Goal: Entertainment & Leisure: Consume media (video, audio)

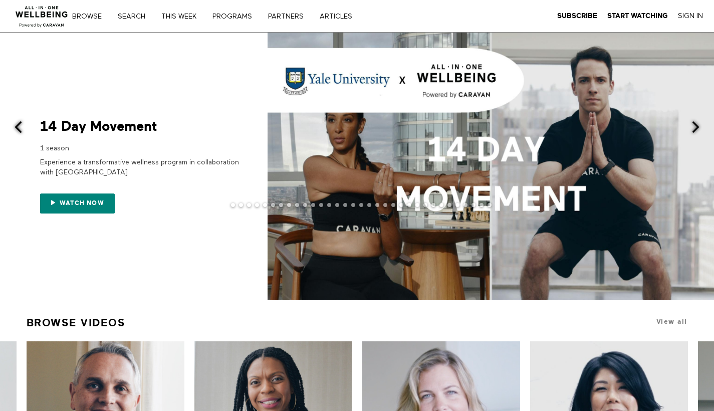
click at [698, 124] on span at bounding box center [695, 127] width 13 height 13
click at [696, 127] on span at bounding box center [695, 127] width 13 height 13
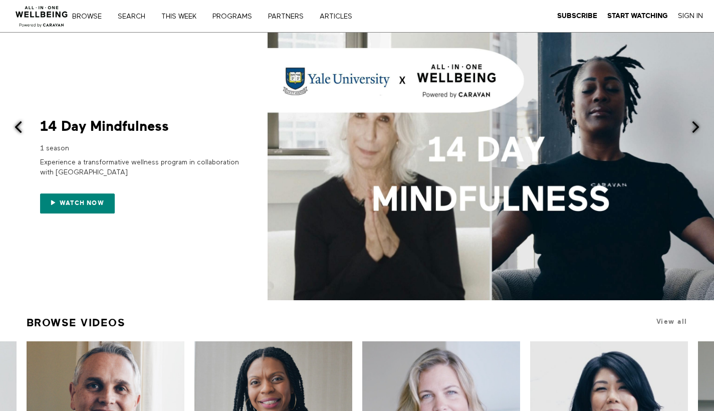
click at [696, 127] on span at bounding box center [695, 127] width 13 height 13
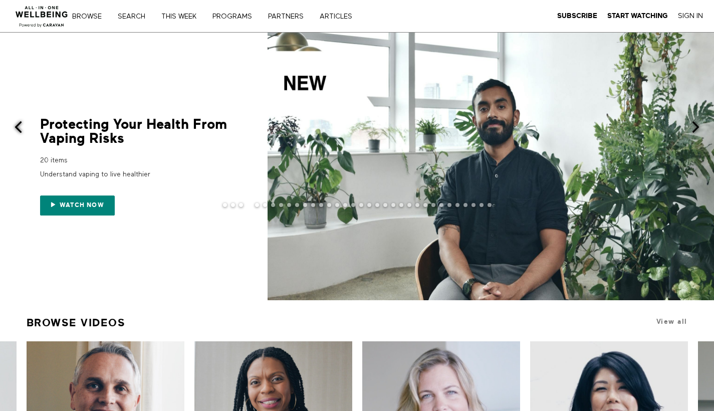
click at [697, 127] on span at bounding box center [695, 127] width 13 height 13
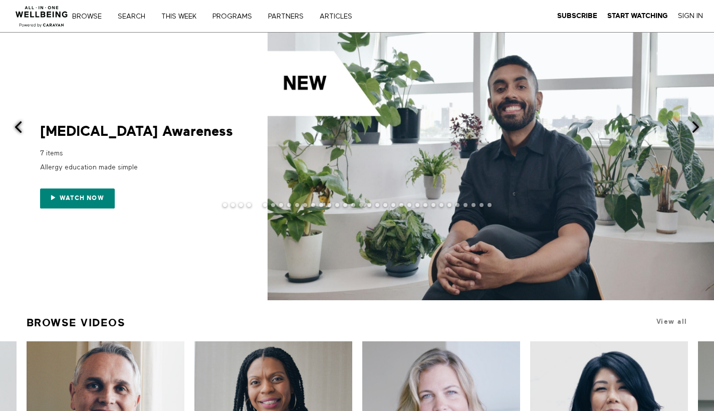
click at [697, 126] on span at bounding box center [695, 127] width 13 height 13
click at [698, 126] on span at bounding box center [695, 127] width 13 height 13
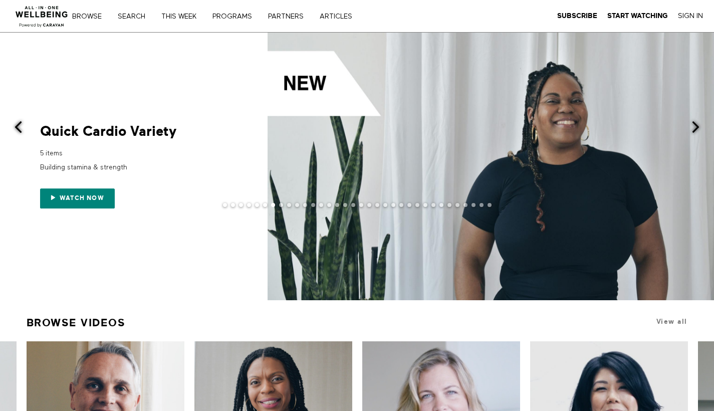
click at [699, 126] on span at bounding box center [695, 127] width 13 height 13
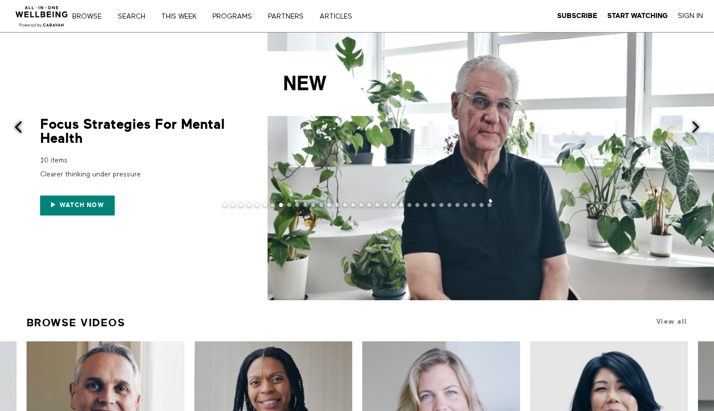
click at [75, 207] on div at bounding box center [357, 213] width 714 height 20
click at [102, 205] on div at bounding box center [357, 213] width 714 height 20
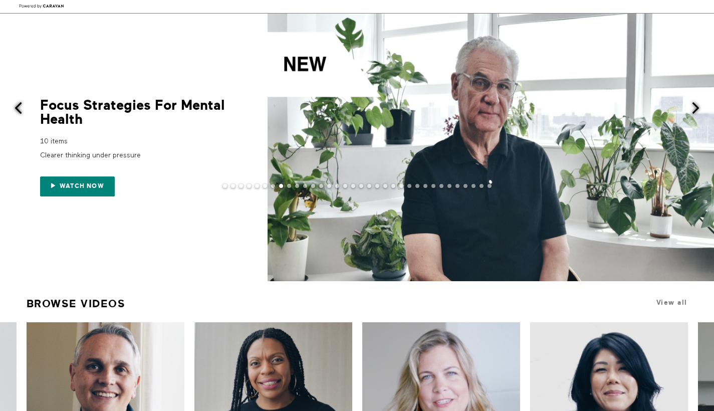
click at [82, 184] on div at bounding box center [357, 194] width 714 height 20
click at [445, 150] on span at bounding box center [491, 148] width 446 height 268
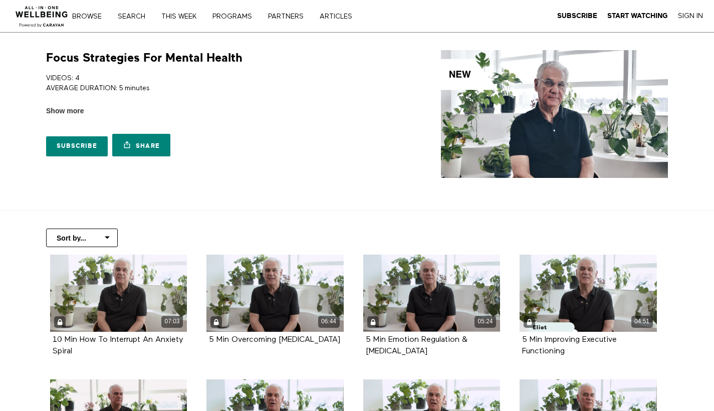
scroll to position [95, 0]
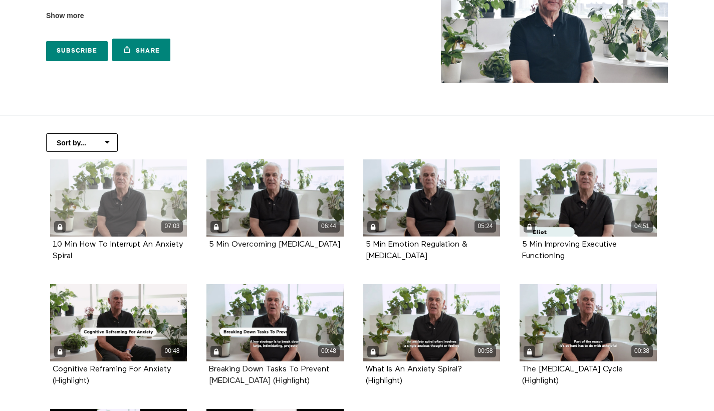
click at [126, 209] on div "07:03" at bounding box center [118, 197] width 137 height 77
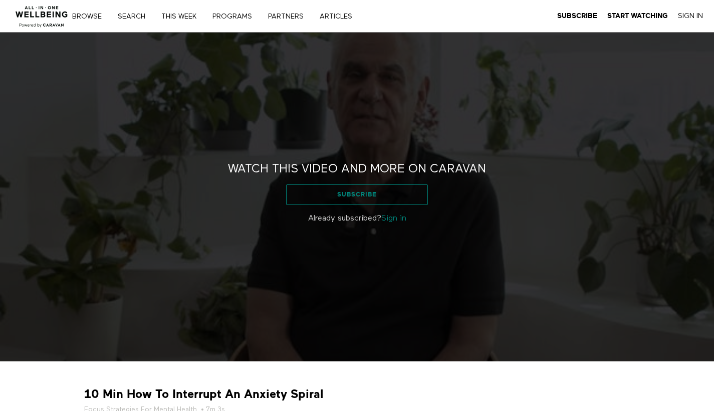
click at [354, 201] on link "Subscribe" at bounding box center [357, 194] width 142 height 20
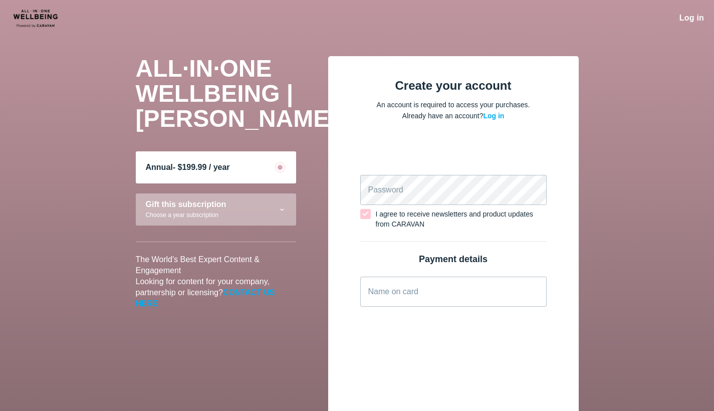
click at [690, 13] on div "Log in" at bounding box center [691, 18] width 25 height 11
click at [692, 16] on span "Log in" at bounding box center [691, 18] width 25 height 9
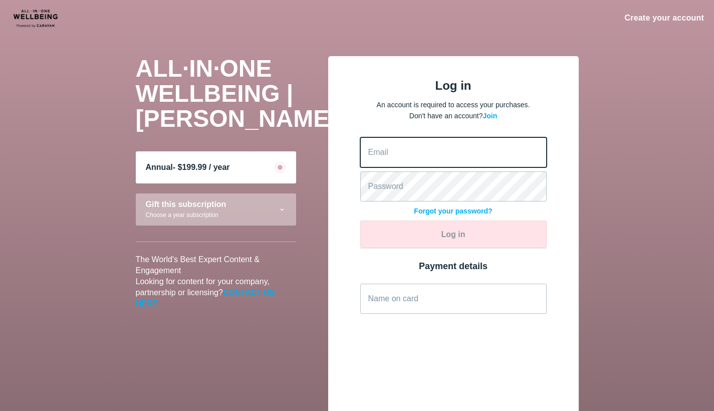
type input "[EMAIL_ADDRESS][PERSON_NAME][DOMAIN_NAME]"
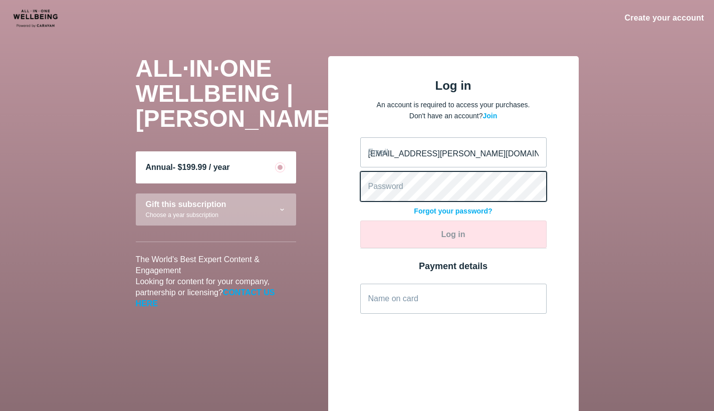
click at [453, 234] on button "Log in" at bounding box center [453, 234] width 186 height 28
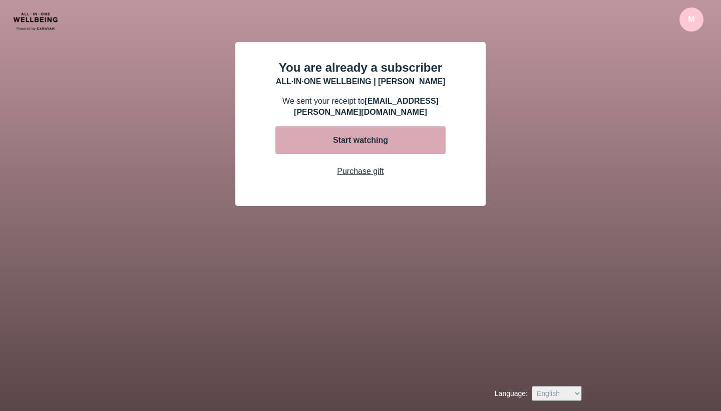
click at [367, 136] on div "Start watching" at bounding box center [361, 140] width 70 height 11
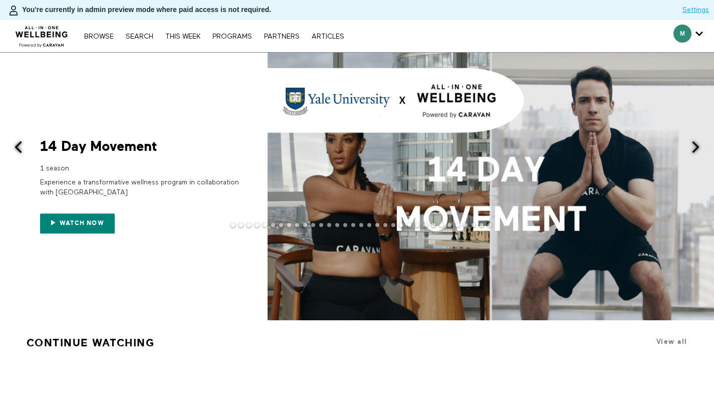
click at [690, 151] on span at bounding box center [695, 147] width 13 height 13
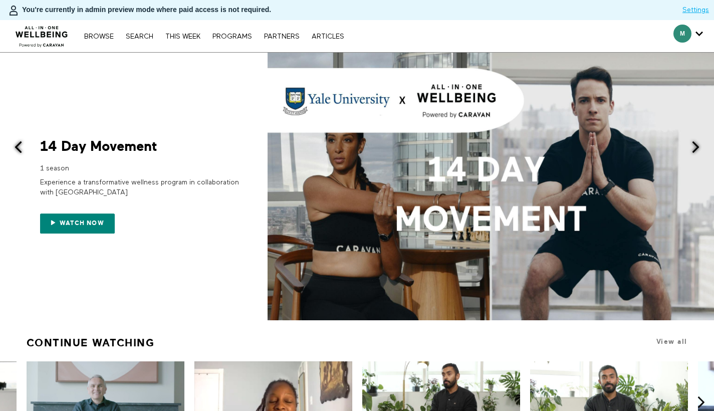
click at [691, 150] on span at bounding box center [695, 147] width 13 height 13
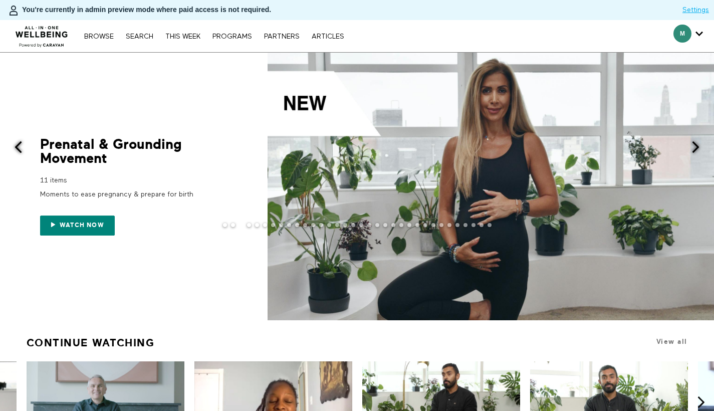
click at [699, 148] on span at bounding box center [695, 147] width 13 height 13
click at [697, 148] on span at bounding box center [695, 147] width 13 height 13
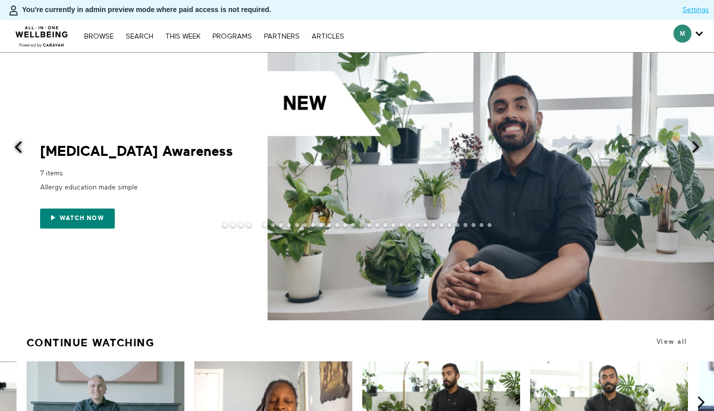
click at [696, 148] on span at bounding box center [695, 147] width 13 height 13
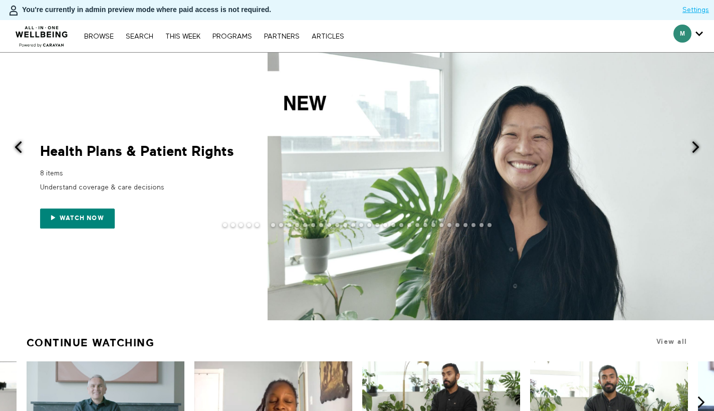
click at [691, 147] on span at bounding box center [695, 147] width 13 height 13
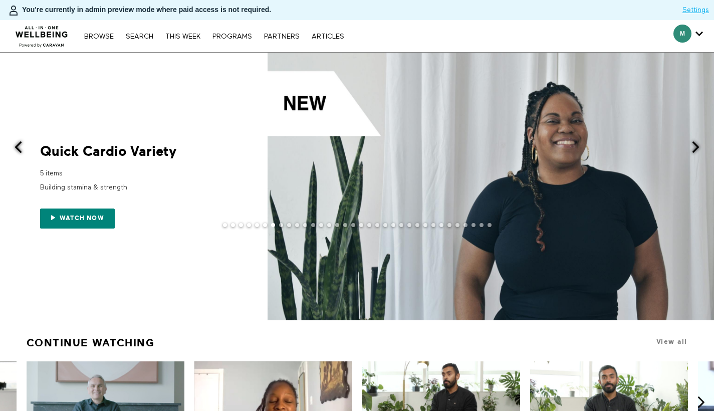
click at [693, 147] on span at bounding box center [695, 147] width 13 height 13
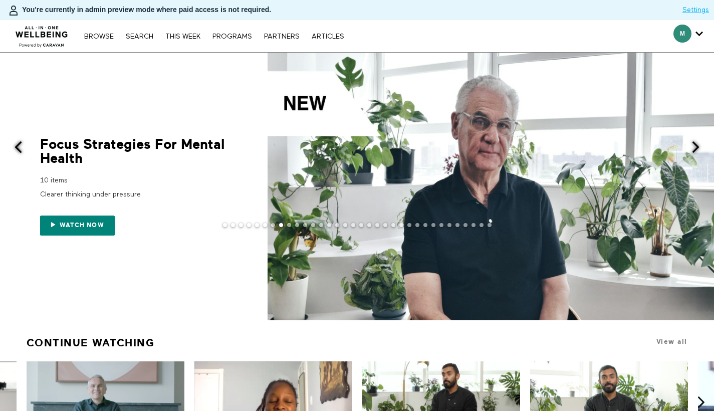
click at [92, 232] on div at bounding box center [357, 233] width 714 height 20
click at [75, 224] on div at bounding box center [357, 233] width 714 height 20
click at [97, 146] on div "Focus Strategies For Mental Health" at bounding box center [140, 151] width 200 height 28
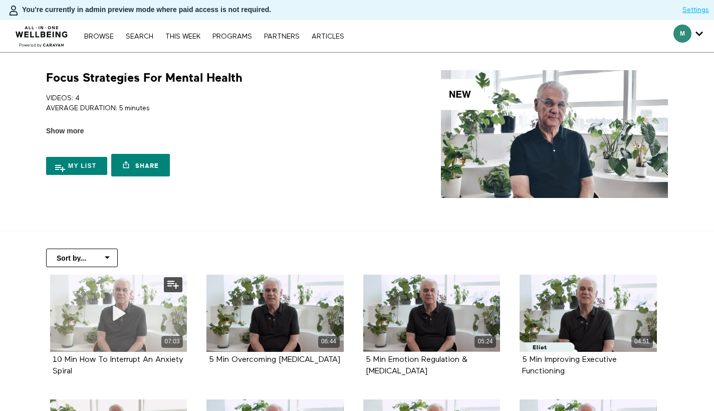
click at [93, 313] on div "07:03" at bounding box center [118, 313] width 137 height 77
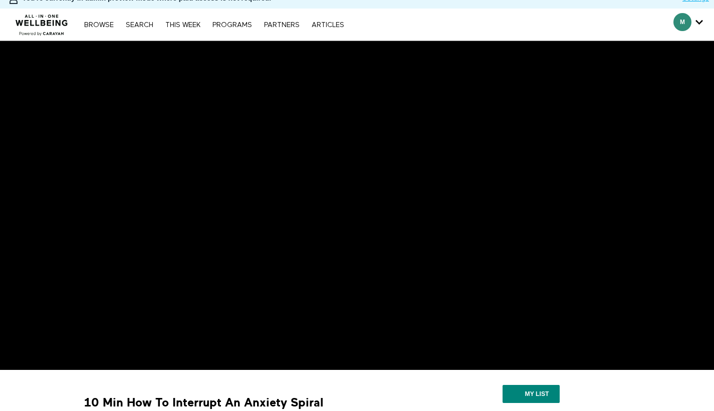
scroll to position [29, 0]
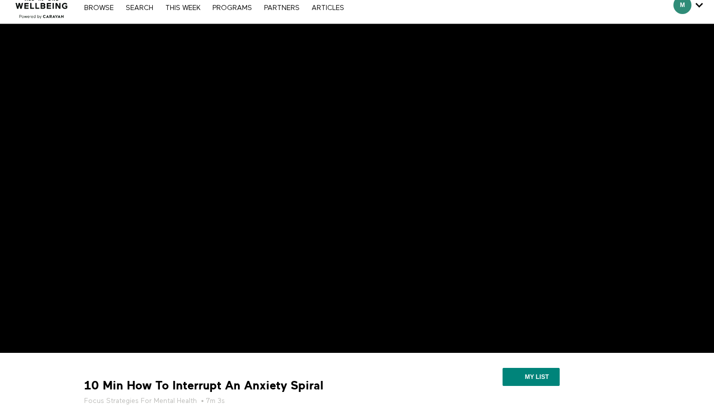
click at [396, 392] on div "10 Min How To Interrupt An Anxiety Spiral Focus Strategies For Mental Health • …" at bounding box center [251, 392] width 343 height 28
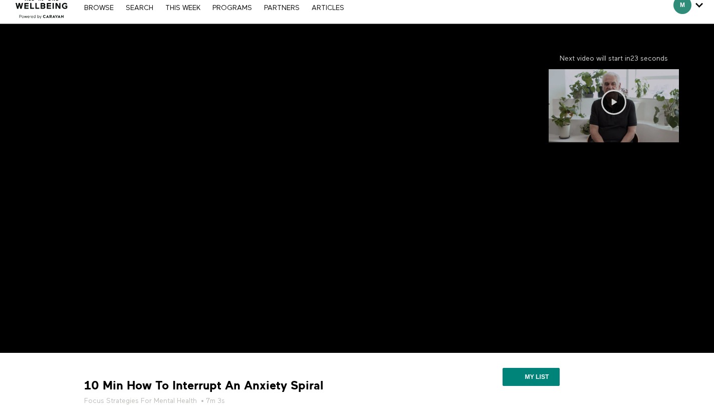
click at [617, 103] on icon at bounding box center [613, 102] width 25 height 25
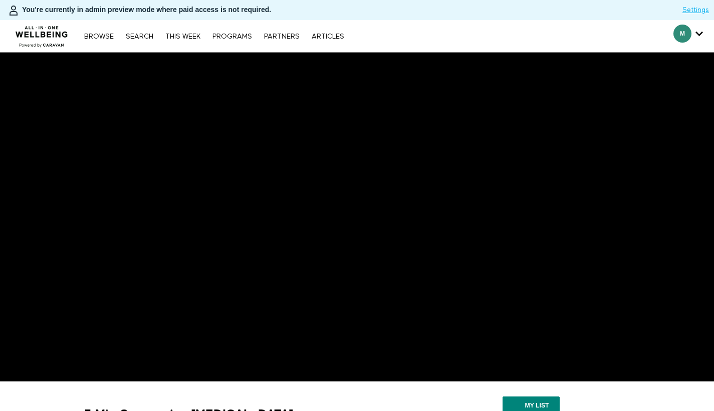
scroll to position [15, 0]
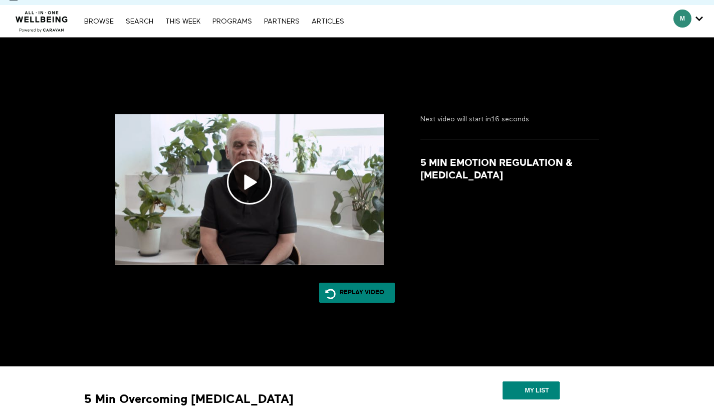
click at [417, 138] on div "Next video will start in 16 seconds 5 Min Emotion Regulation & [MEDICAL_DATA] I…" at bounding box center [495, 184] width 215 height 141
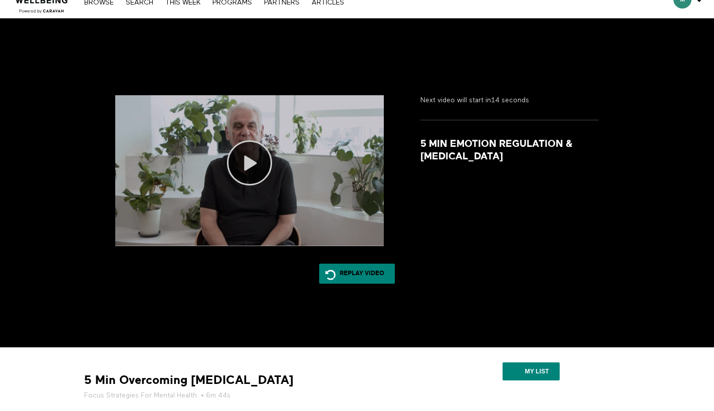
click at [256, 180] on icon at bounding box center [249, 162] width 45 height 45
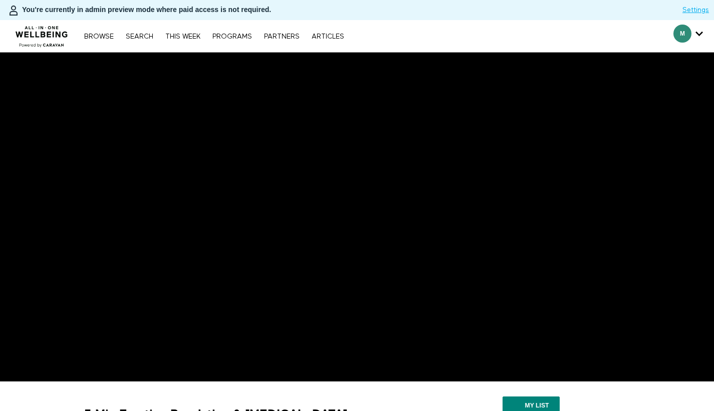
scroll to position [52, 0]
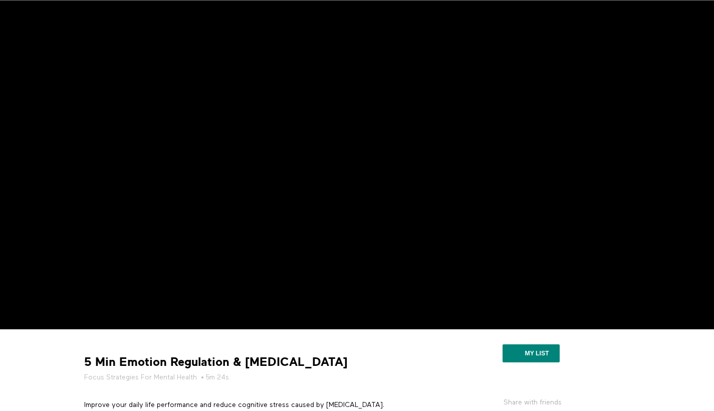
drag, startPoint x: 513, startPoint y: 337, endPoint x: 522, endPoint y: 330, distance: 11.7
click at [514, 337] on div "My list" at bounding box center [532, 355] width 203 height 36
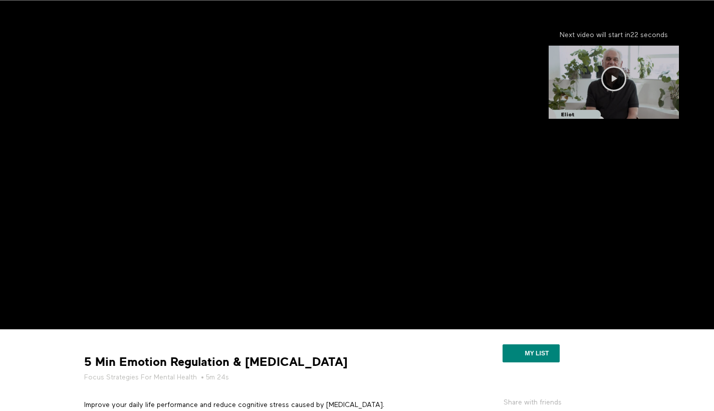
click at [612, 78] on icon at bounding box center [613, 78] width 25 height 25
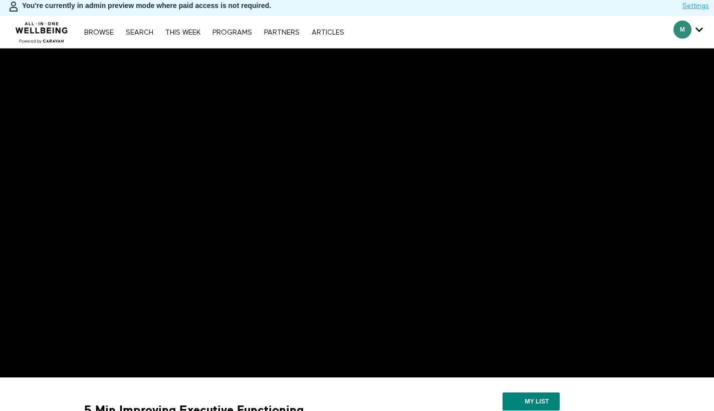
scroll to position [6, 0]
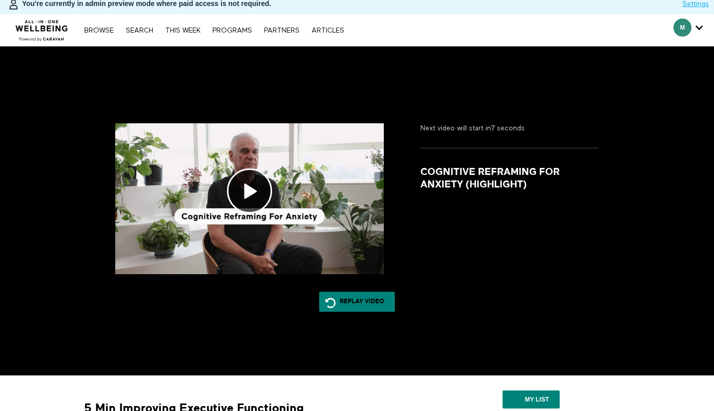
click at [31, 14] on img at bounding box center [42, 28] width 61 height 30
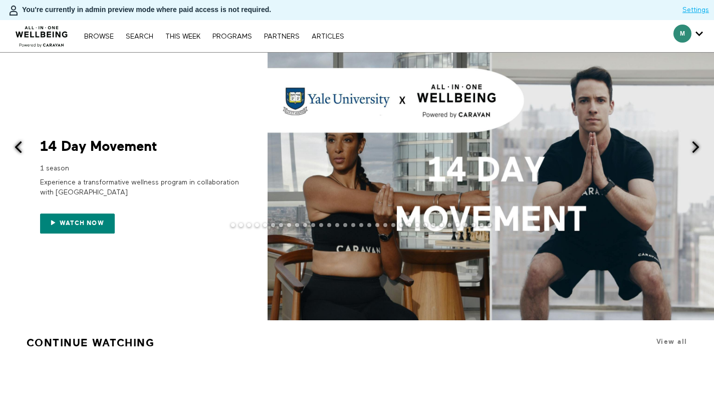
click at [696, 159] on button at bounding box center [701, 148] width 25 height 190
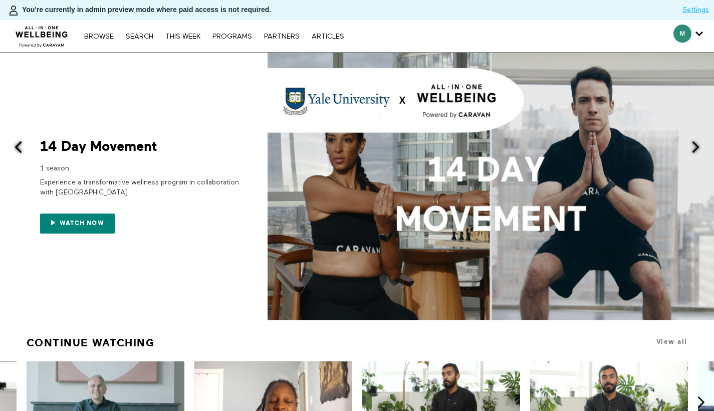
click at [698, 146] on span at bounding box center [695, 147] width 13 height 13
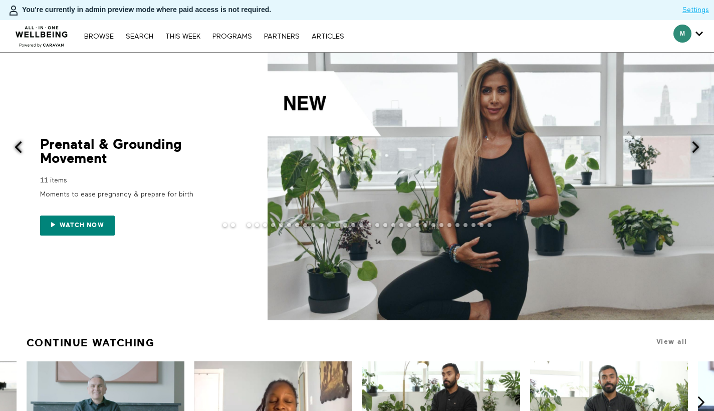
click at [696, 148] on span at bounding box center [695, 147] width 13 height 13
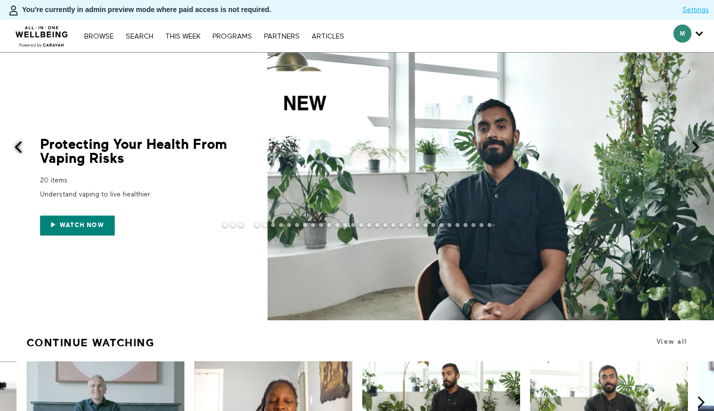
click at [696, 148] on span at bounding box center [695, 147] width 13 height 13
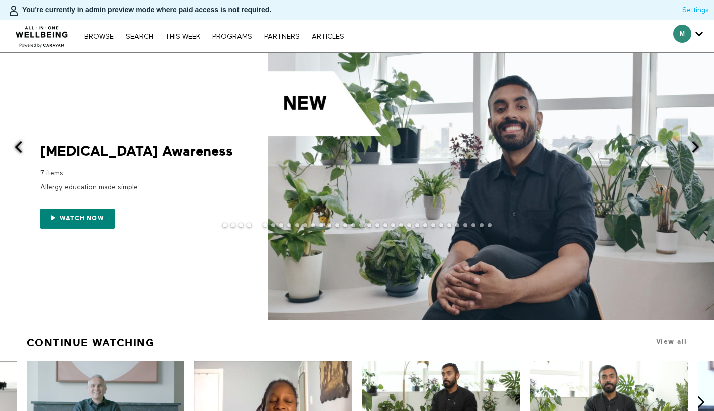
click at [696, 148] on span at bounding box center [695, 147] width 13 height 13
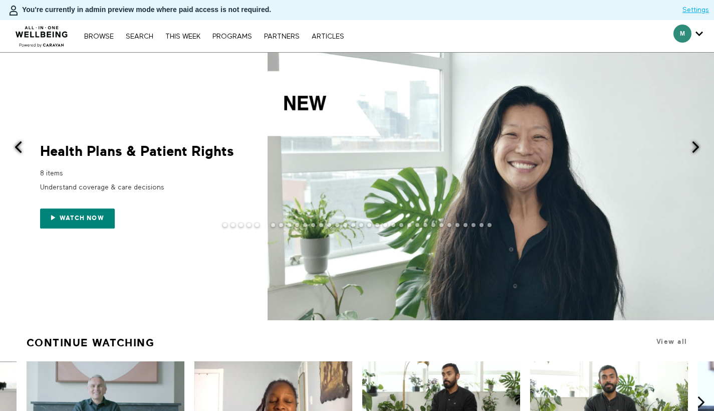
click at [696, 148] on span at bounding box center [695, 147] width 13 height 13
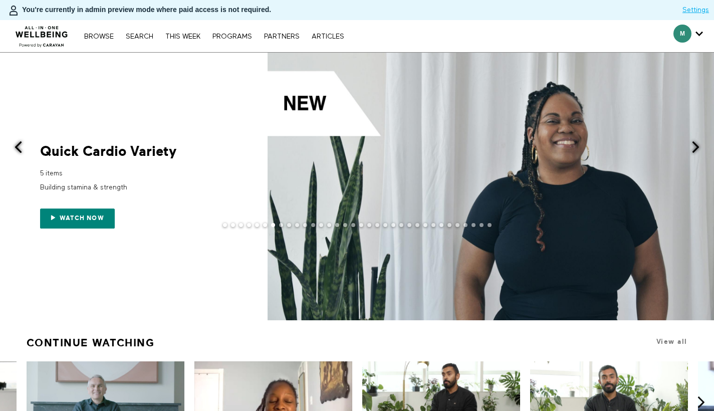
click at [696, 148] on span at bounding box center [695, 147] width 13 height 13
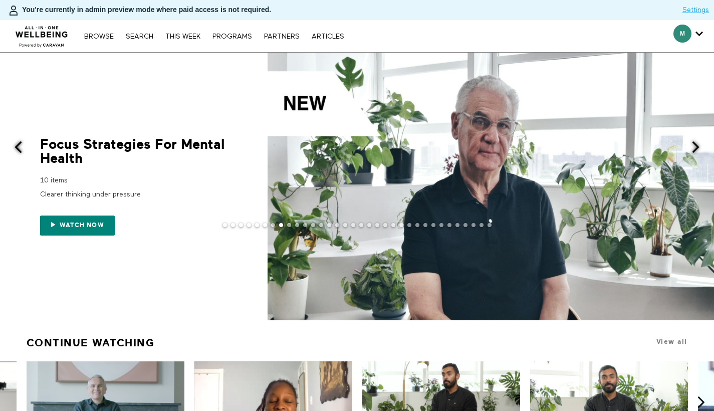
click at [696, 148] on span at bounding box center [695, 147] width 13 height 13
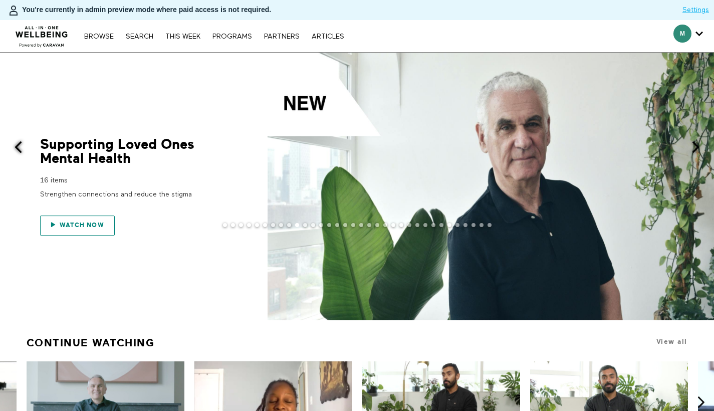
click at [86, 217] on link "Watch now" at bounding box center [77, 225] width 75 height 20
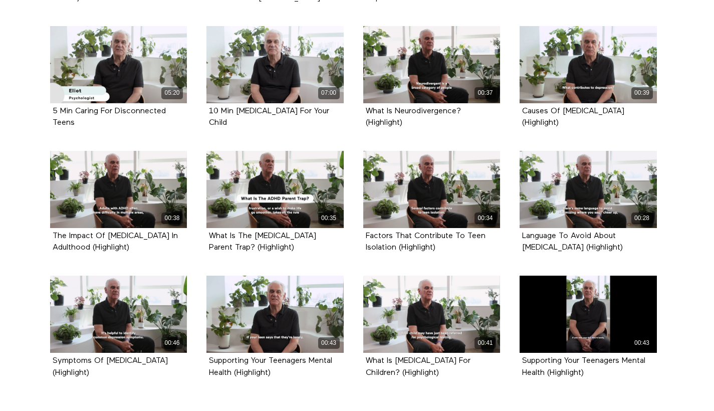
scroll to position [33, 0]
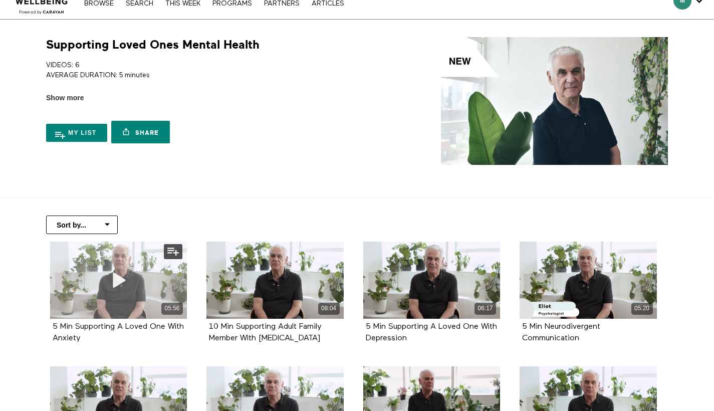
click at [128, 261] on div "05:56" at bounding box center [118, 279] width 137 height 77
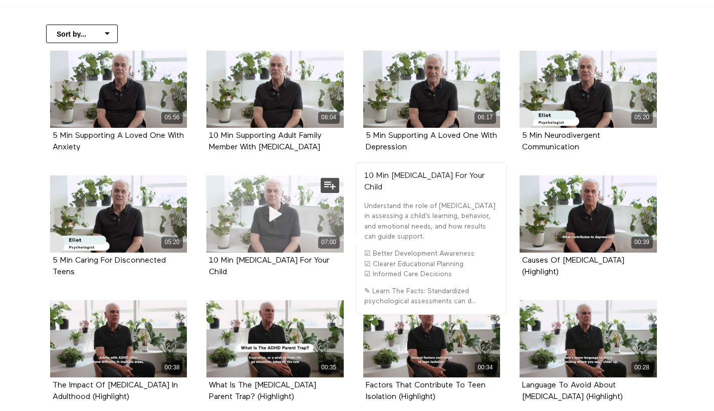
scroll to position [207, 0]
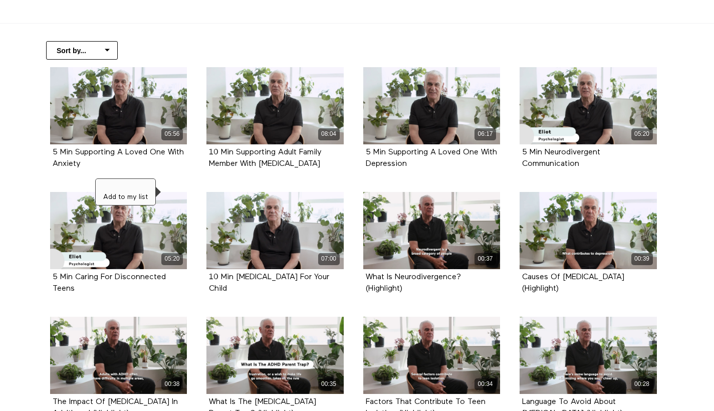
click at [145, 202] on h3 "Add to my list" at bounding box center [125, 192] width 45 height 21
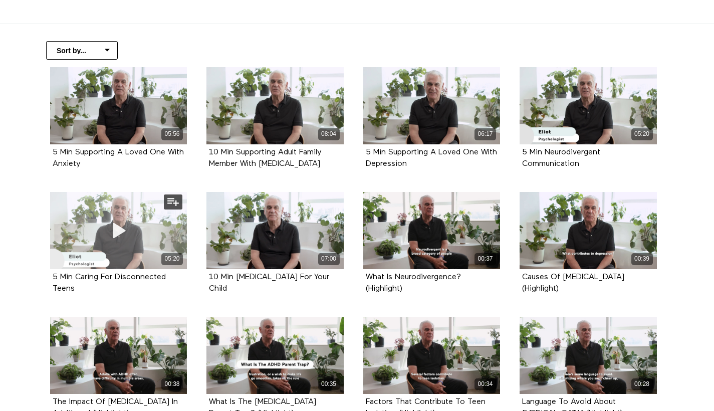
click at [139, 259] on div "05:20" at bounding box center [118, 259] width 137 height 12
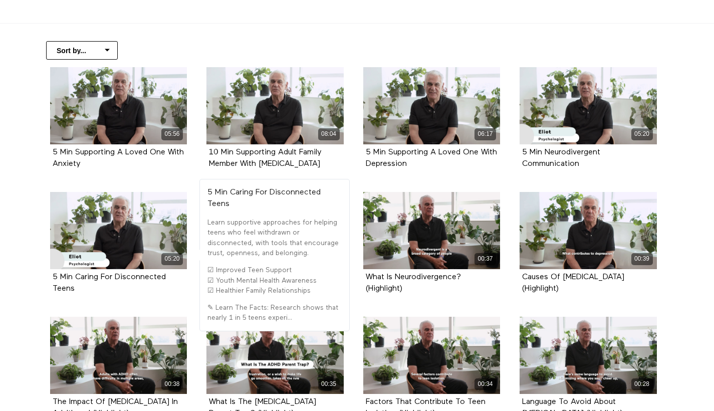
scroll to position [219, 0]
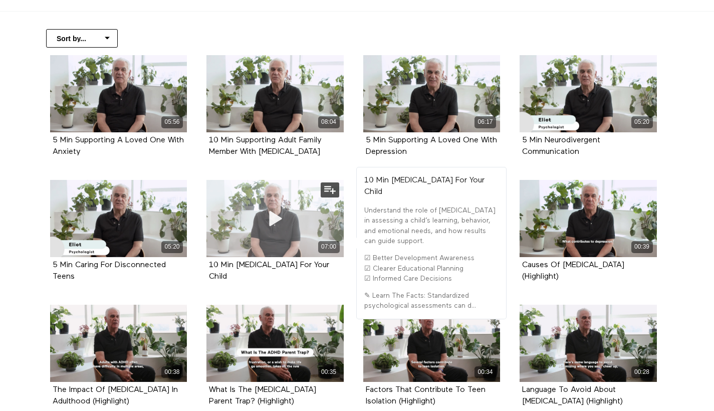
click at [263, 206] on span at bounding box center [275, 218] width 30 height 30
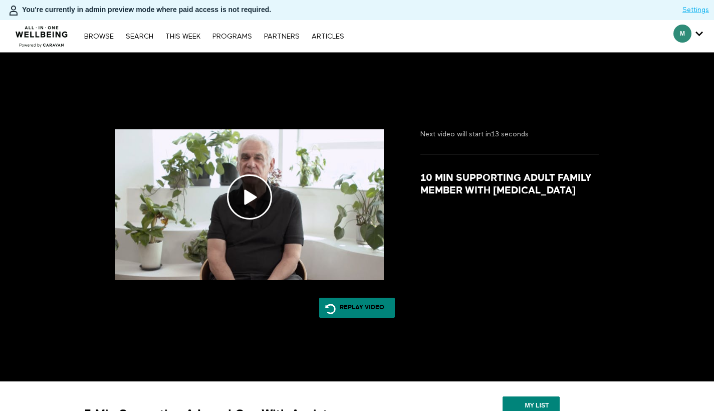
scroll to position [198, 0]
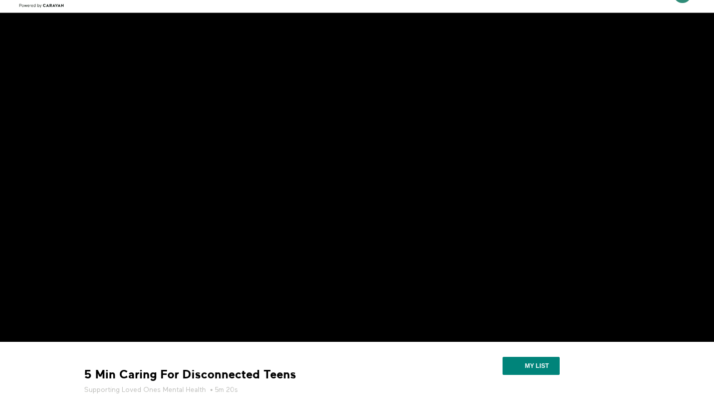
scroll to position [2, 0]
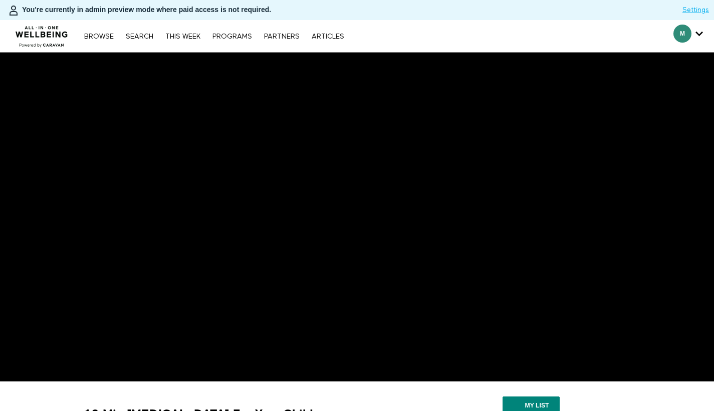
scroll to position [65, 0]
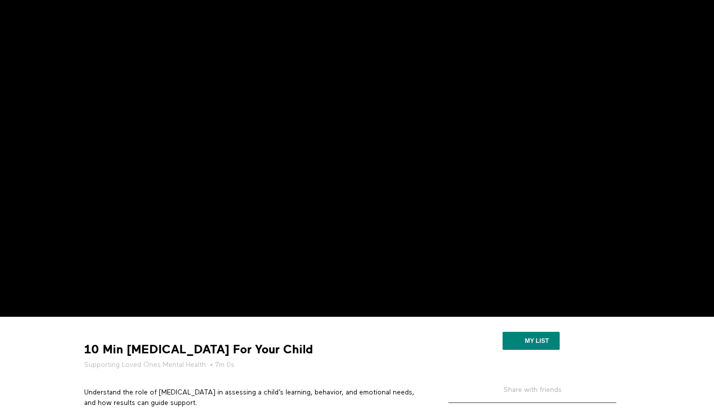
click at [281, 335] on div "10 Min [MEDICAL_DATA] For Your Child Supporting Loved Ones Mental Health • 7m 0…" at bounding box center [252, 388] width 351 height 129
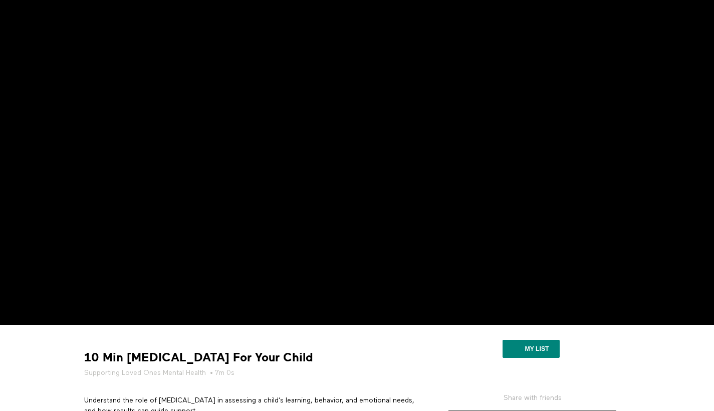
scroll to position [0, 0]
